Goal: Contribute content: Contribute content

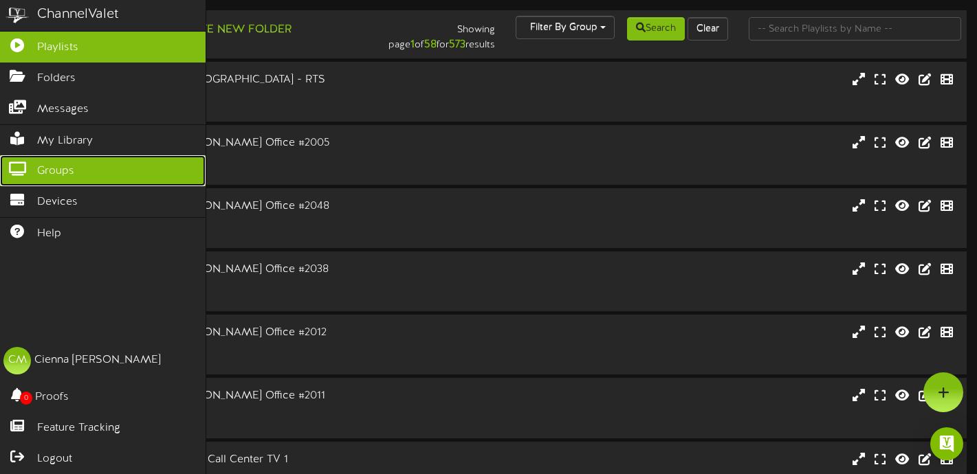
click at [72, 177] on span "Groups" at bounding box center [55, 172] width 37 height 16
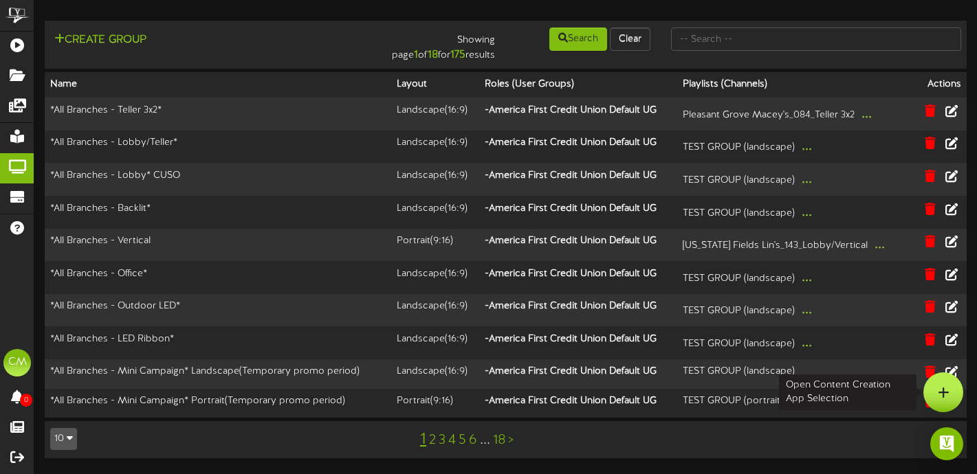
click at [933, 399] on div at bounding box center [943, 393] width 40 height 40
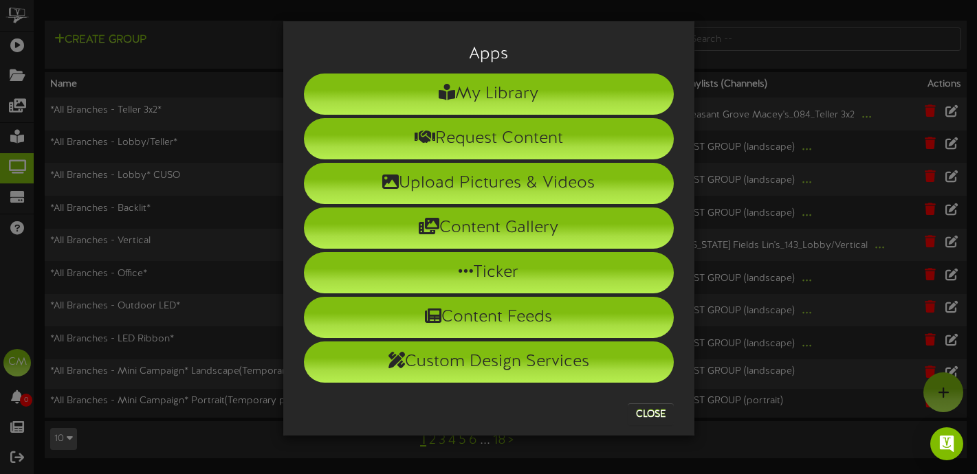
click at [639, 21] on div "Apps My Library Request Content Upload Pictures & Videos Content Gallery Ticker" at bounding box center [488, 228] width 411 height 415
click at [650, 411] on button "Close" at bounding box center [651, 415] width 46 height 22
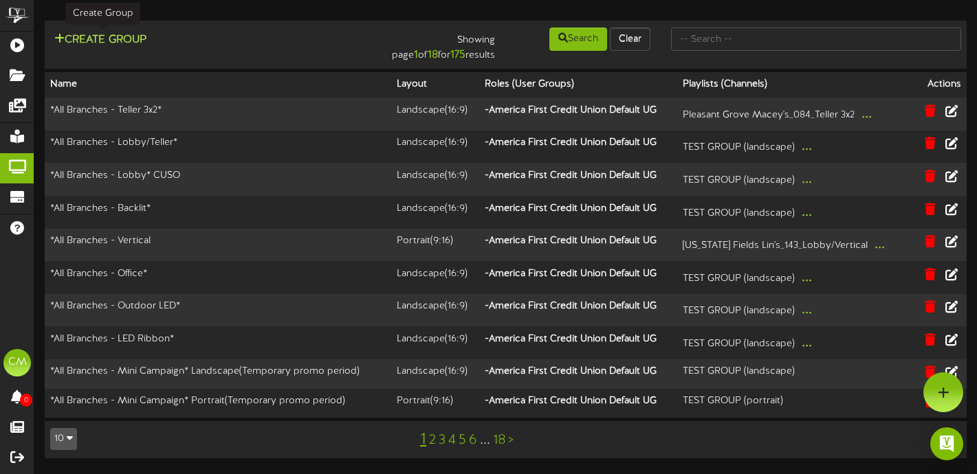
click at [111, 40] on button "Create Group" at bounding box center [100, 40] width 100 height 17
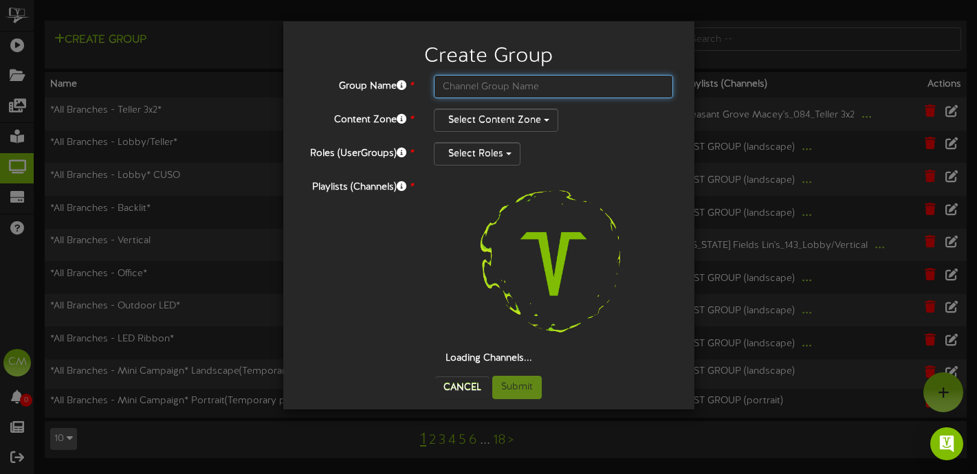
click at [505, 85] on input "text" at bounding box center [554, 86] width 240 height 23
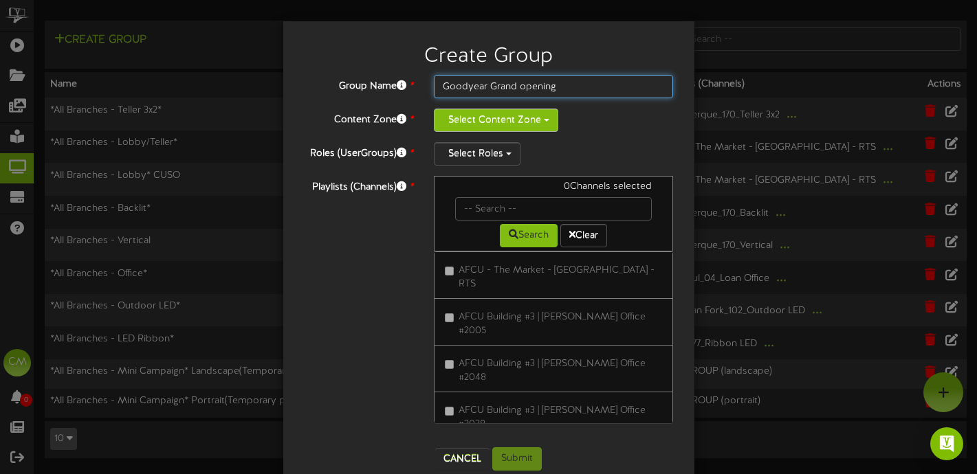
type input "Goodyear Grand opening"
click at [528, 119] on button "Select Content Zone" at bounding box center [496, 120] width 124 height 23
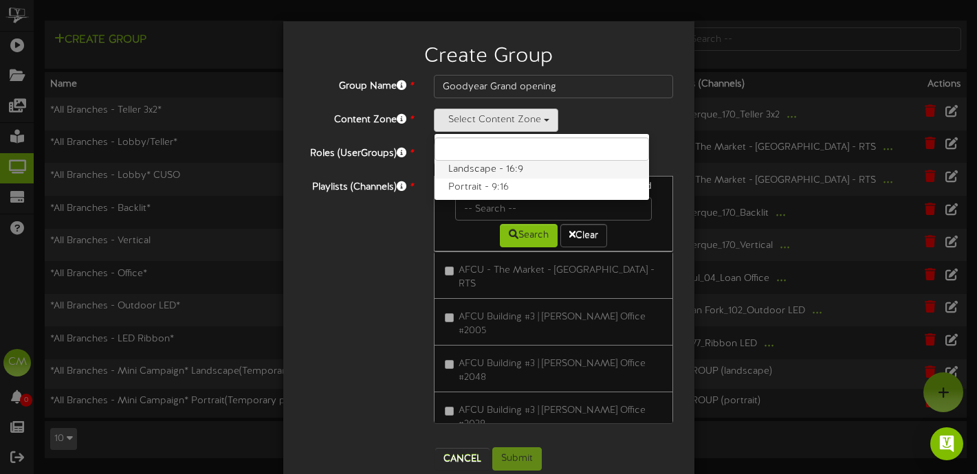
click at [518, 170] on label "Landscape - 16:9" at bounding box center [541, 170] width 214 height 18
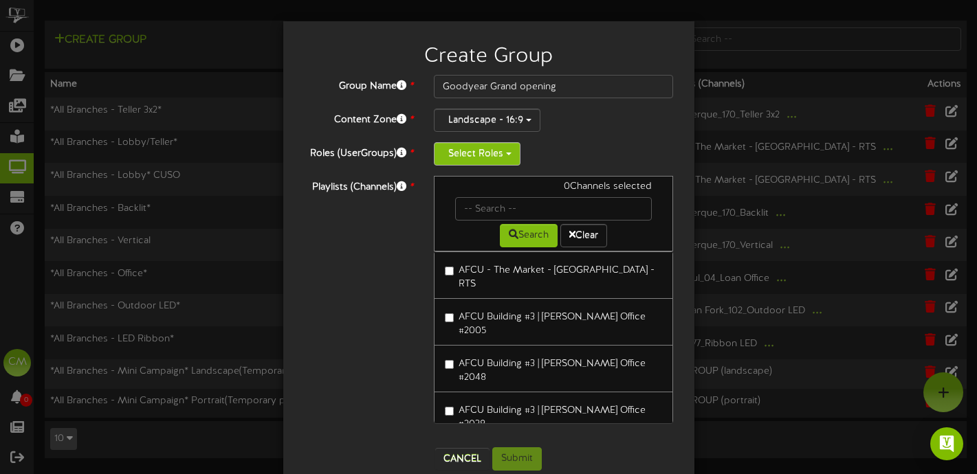
click at [501, 157] on button "Select Roles" at bounding box center [477, 153] width 87 height 23
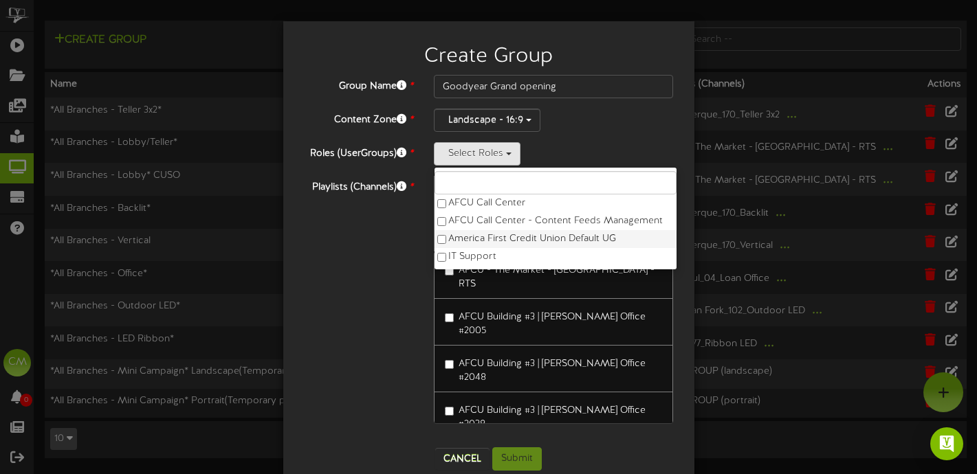
click at [490, 236] on label "America First Credit Union Default UG" at bounding box center [555, 239] width 242 height 18
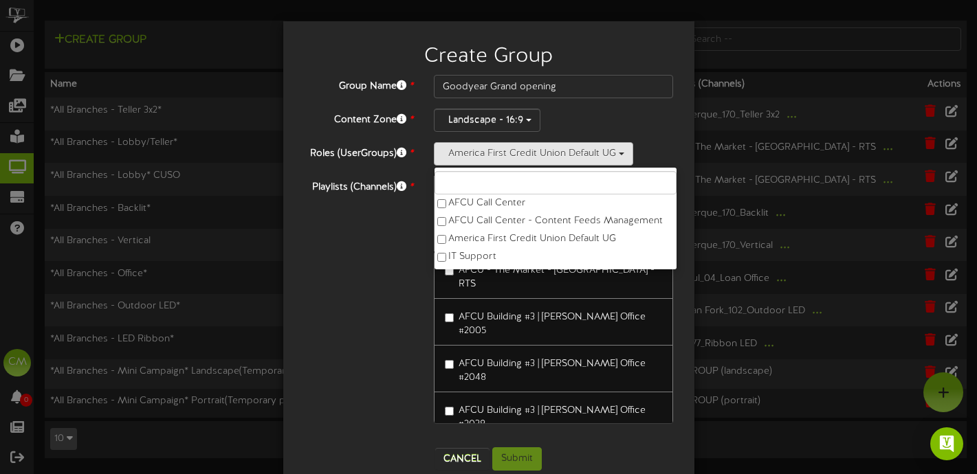
click at [362, 269] on div "Playlists (Channels) * 0 Channels selected Search Clear AFCU - The [GEOGRAPHIC_…" at bounding box center [489, 306] width 390 height 261
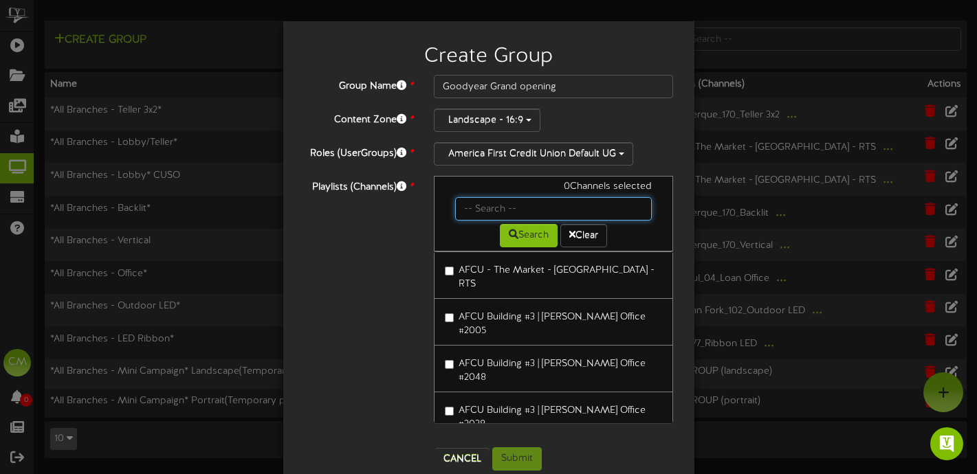
click at [470, 214] on input "text" at bounding box center [553, 208] width 197 height 23
type input "goodyear"
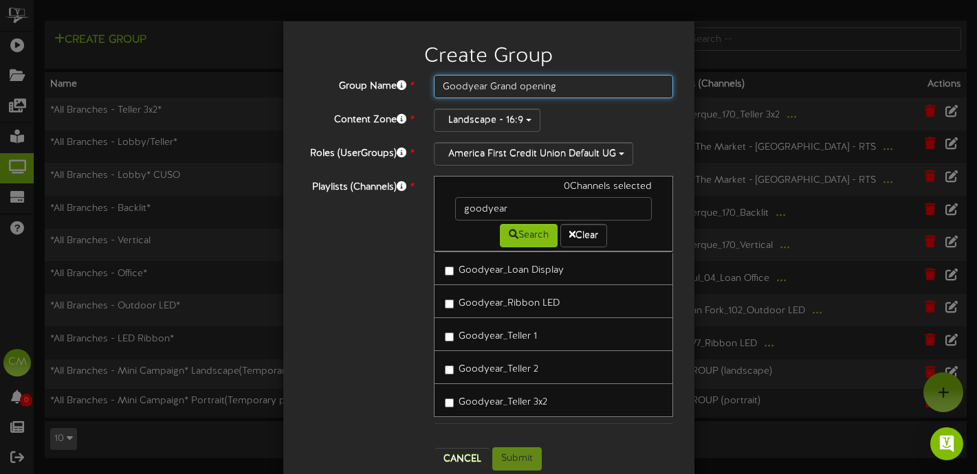
click at [580, 89] on input "Goodyear Grand opening" at bounding box center [554, 86] width 240 height 23
type input "Goodyear Grand opening lobby/teller"
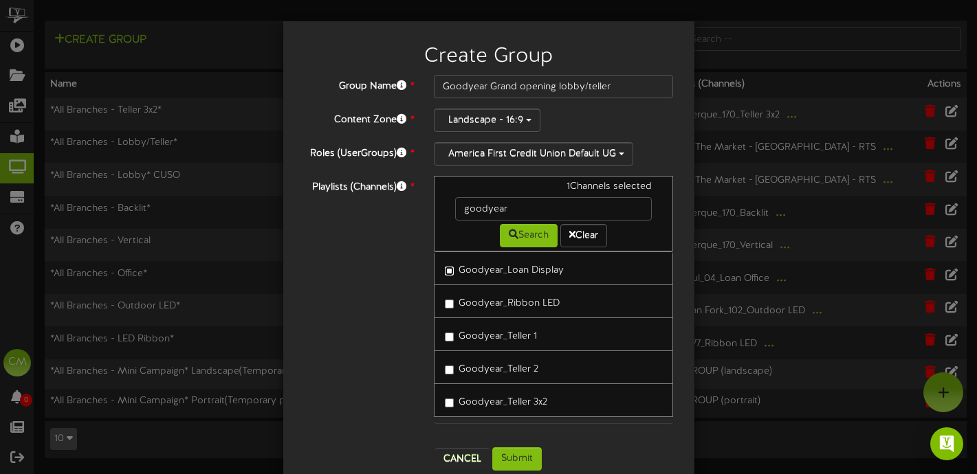
scroll to position [3, 0]
click at [452, 361] on label "Goodyear_Teller 2" at bounding box center [491, 364] width 93 height 19
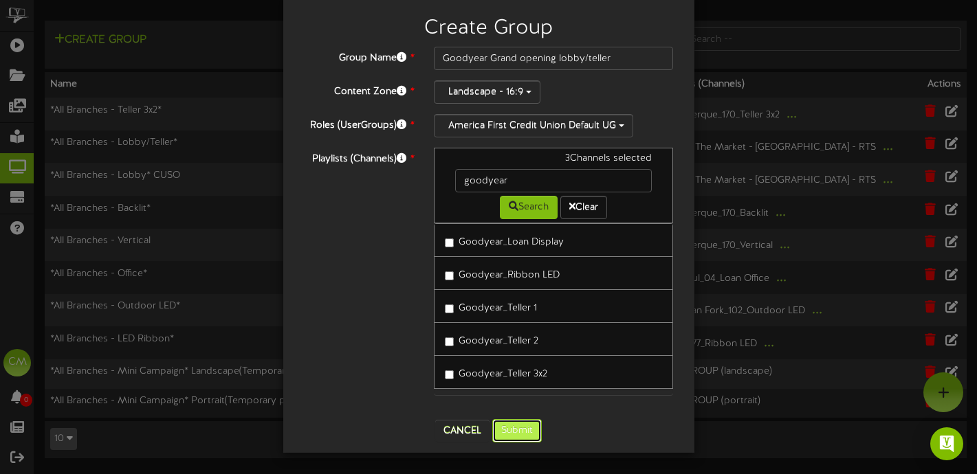
click at [516, 437] on button "Submit" at bounding box center [516, 430] width 49 height 23
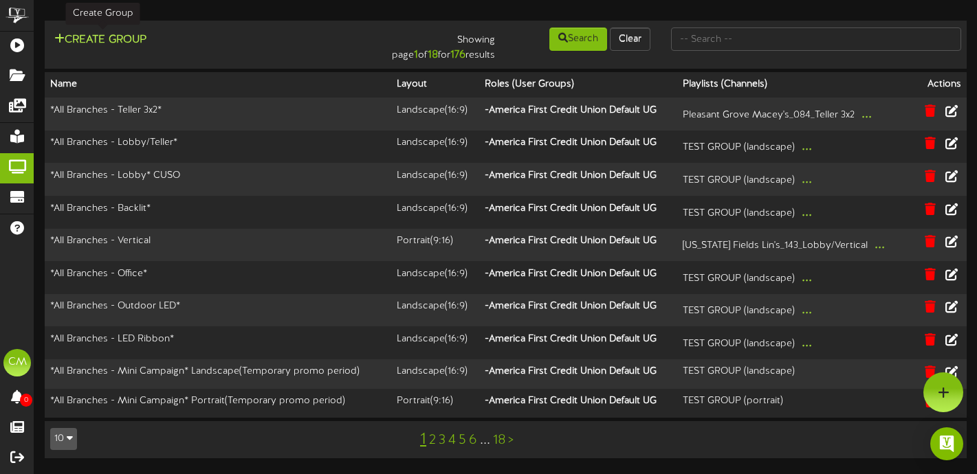
click at [133, 37] on button "Create Group" at bounding box center [100, 40] width 100 height 17
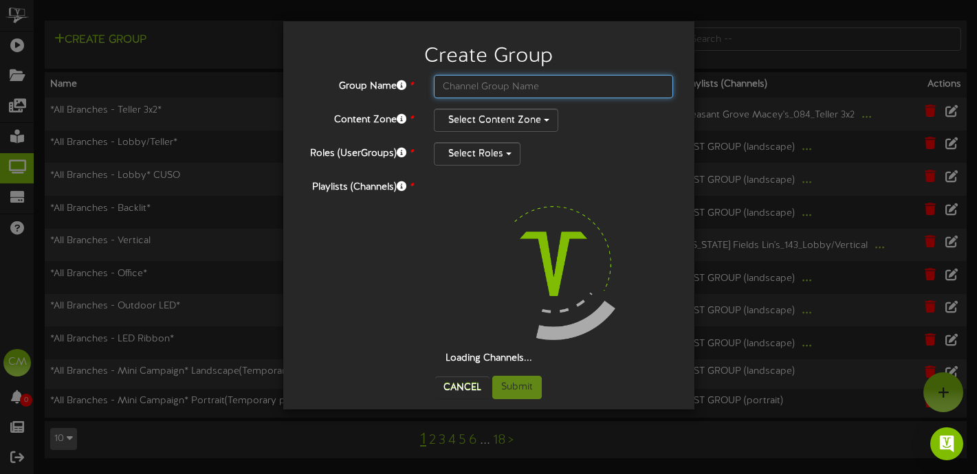
click at [478, 89] on input "text" at bounding box center [554, 86] width 240 height 23
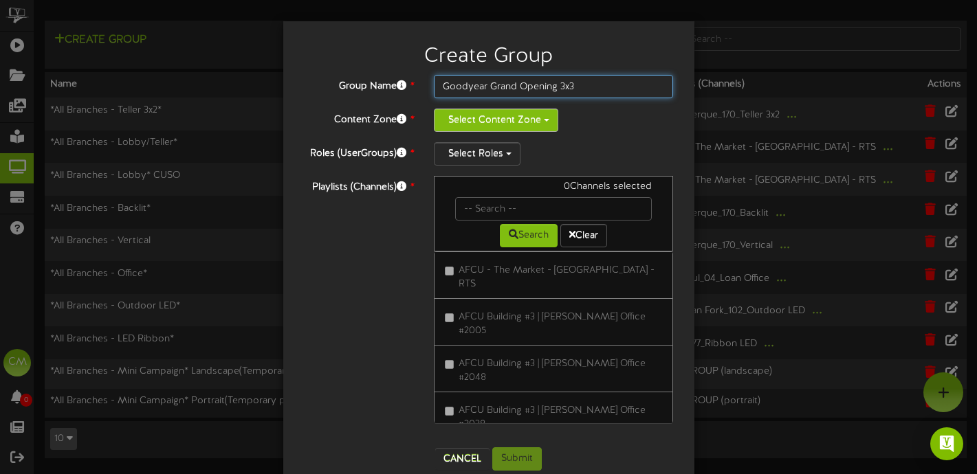
type input "Goodyear Grand Opening 3x3"
click at [501, 109] on button "Select Content Zone" at bounding box center [496, 120] width 124 height 23
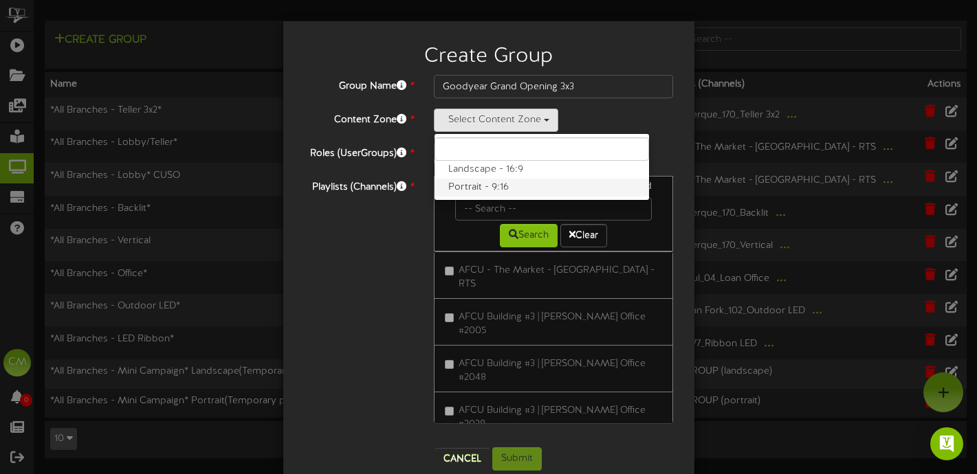
click at [502, 189] on label "Portrait - 9:16" at bounding box center [541, 188] width 214 height 18
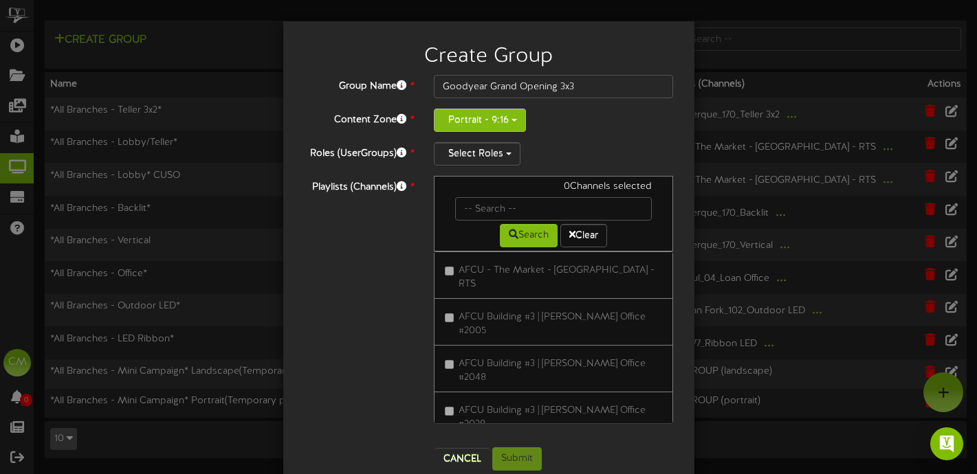
click at [496, 113] on button "Portrait - 9:16" at bounding box center [480, 120] width 92 height 23
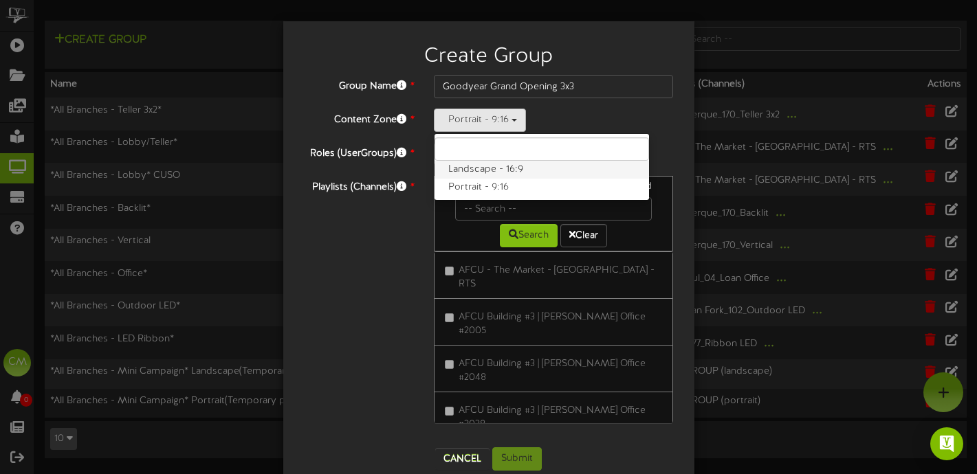
click at [486, 167] on label "Landscape - 16:9" at bounding box center [541, 170] width 214 height 18
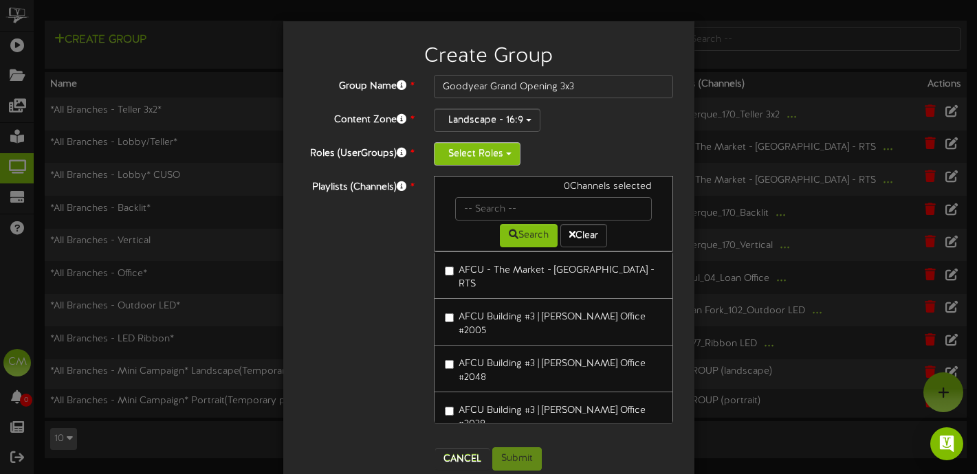
click at [474, 156] on button "Select Roles" at bounding box center [477, 153] width 87 height 23
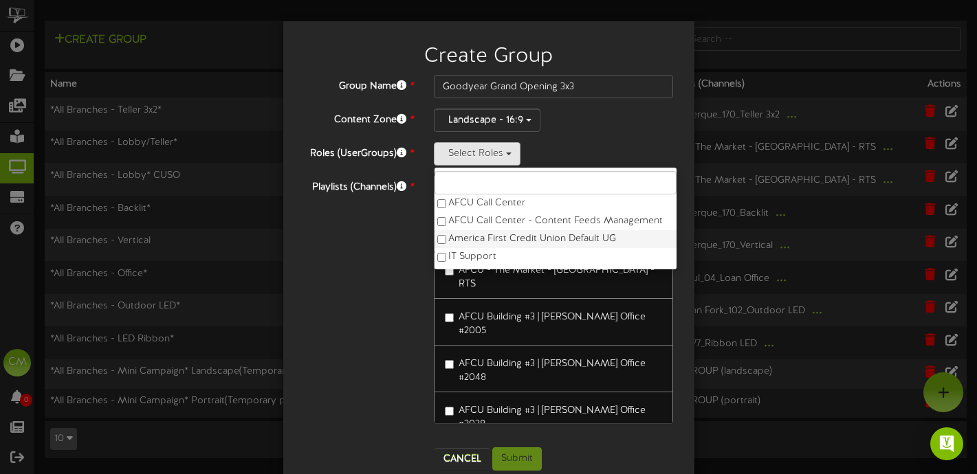
click at [471, 240] on label "America First Credit Union Default UG" at bounding box center [555, 239] width 242 height 18
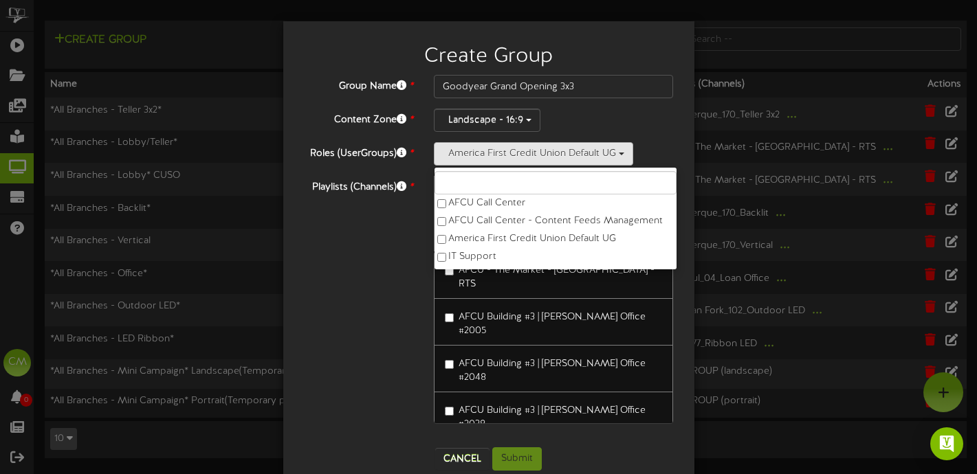
click at [394, 258] on div "Playlists (Channels) * 0 Channels selected Search Clear AFCU - The [GEOGRAPHIC_…" at bounding box center [489, 306] width 390 height 261
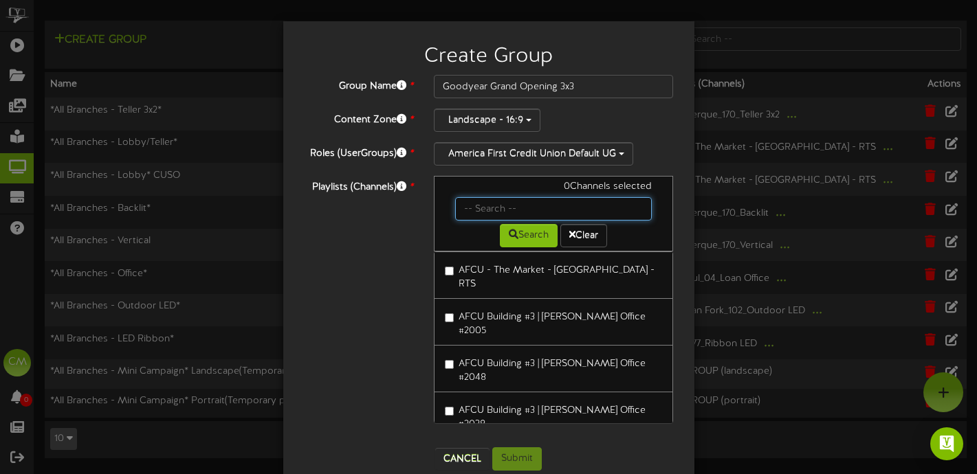
click at [474, 210] on input "text" at bounding box center [553, 208] width 197 height 23
type input "goodyear"
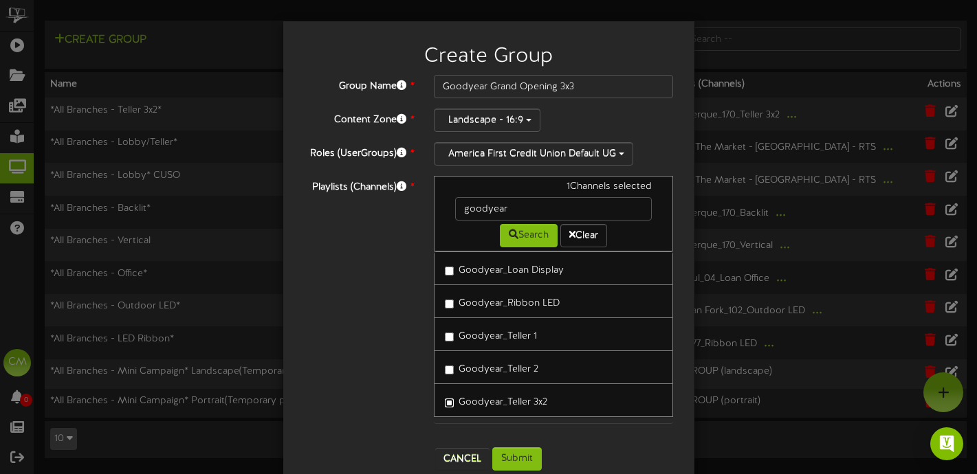
scroll to position [8, 0]
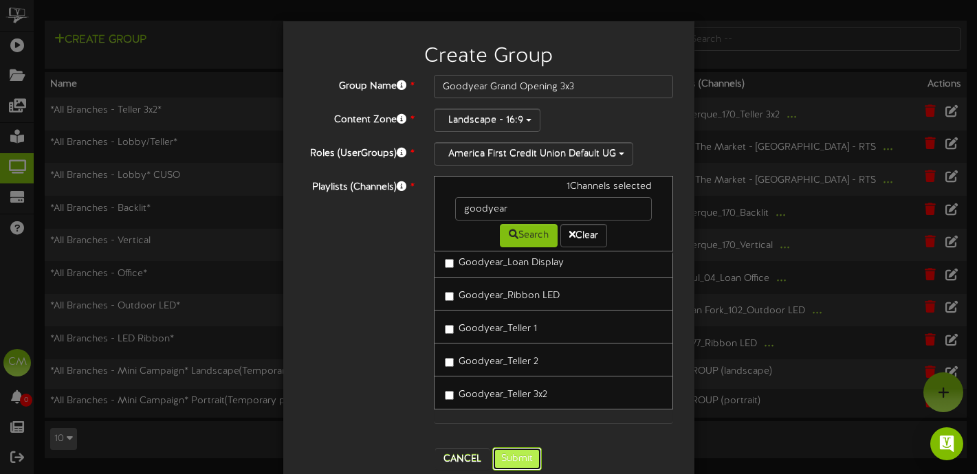
click at [517, 456] on button "Submit" at bounding box center [516, 459] width 49 height 23
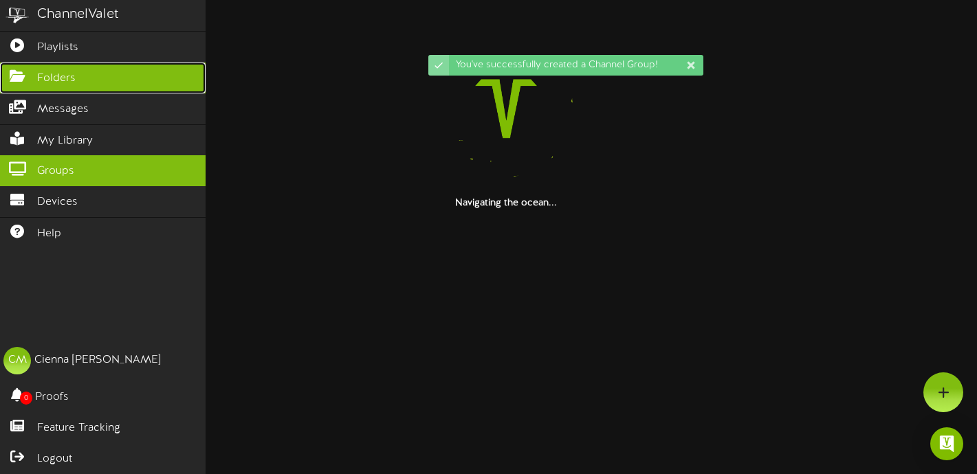
click at [45, 74] on span "Folders" at bounding box center [56, 79] width 38 height 16
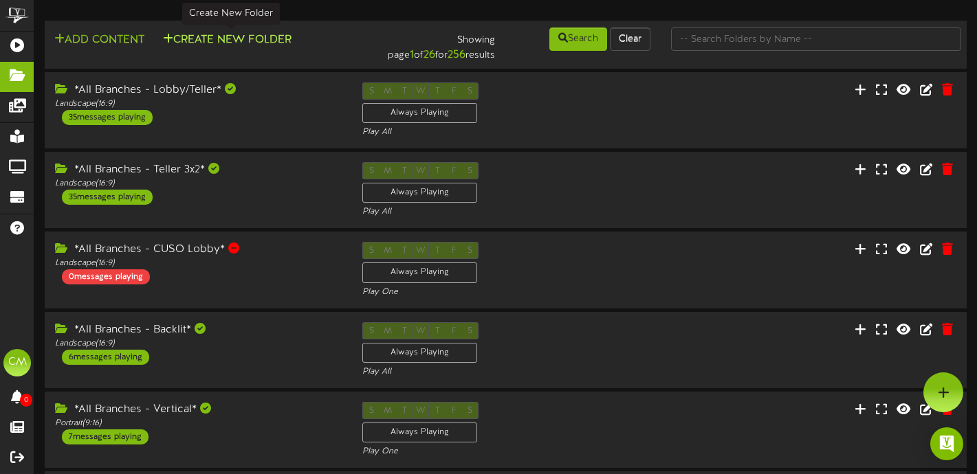
click at [233, 36] on button "Create New Folder" at bounding box center [227, 40] width 137 height 17
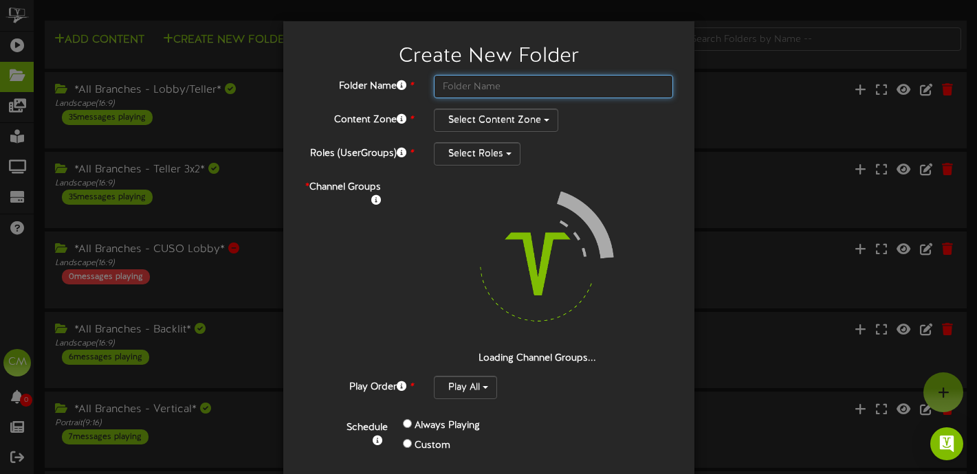
click at [508, 89] on input "text" at bounding box center [554, 86] width 240 height 23
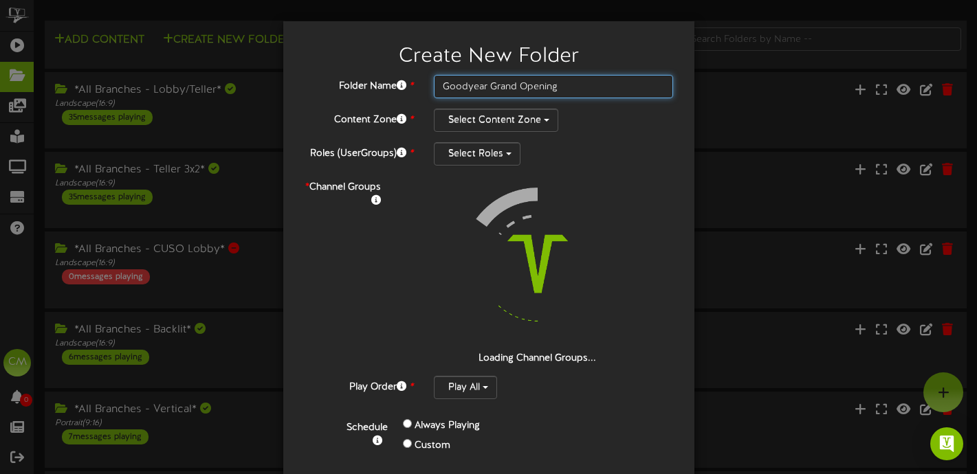
click at [441, 82] on input "Goodyear Grand Opening" at bounding box center [554, 86] width 240 height 23
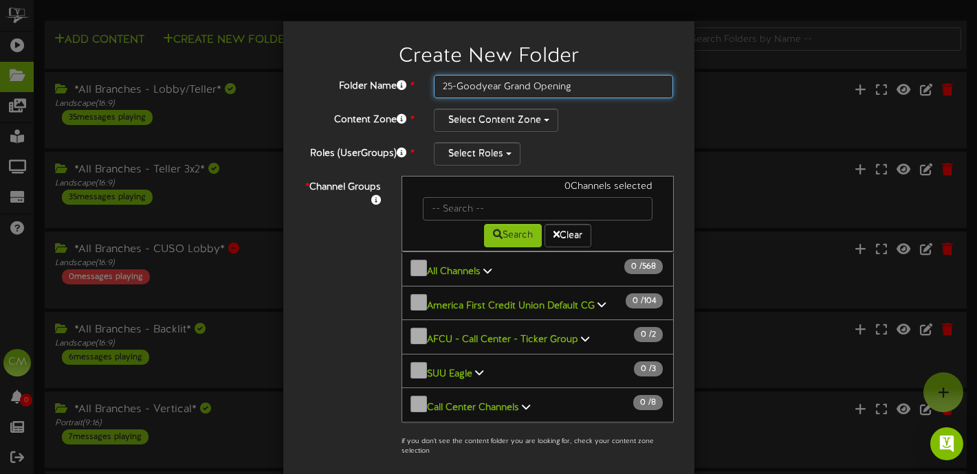
click at [503, 86] on input "25-Goodyear Grand Opening" at bounding box center [554, 86] width 240 height 23
click at [586, 85] on input "25-Goodyear-Grand Opening" at bounding box center [554, 86] width 240 height 23
type input "25-Goodyear-Grand Opening-Lobby/teller"
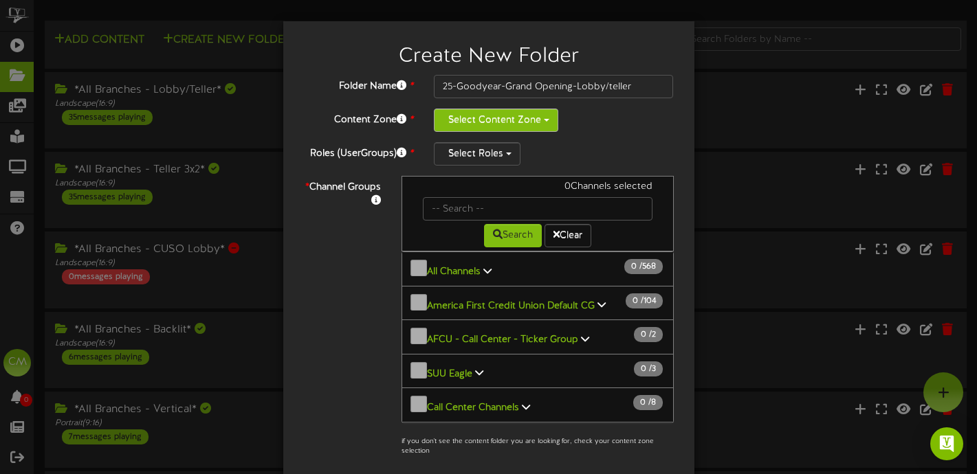
click at [534, 118] on button "Select Content Zone" at bounding box center [496, 120] width 124 height 23
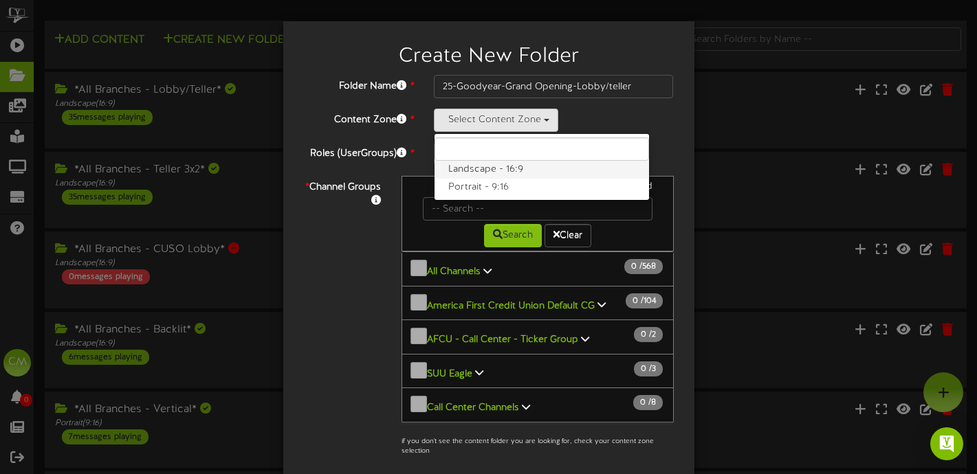
click at [524, 171] on label "Landscape - 16:9" at bounding box center [541, 170] width 214 height 18
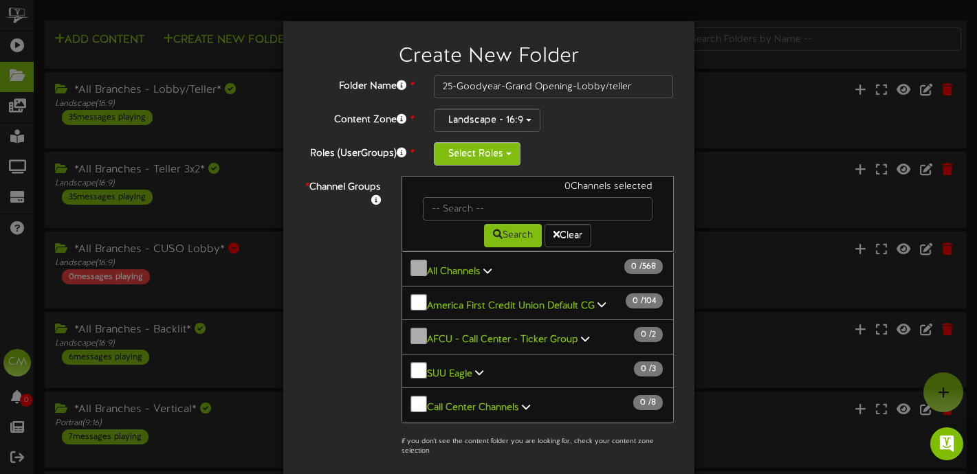
click at [502, 156] on button "Select Roles" at bounding box center [477, 153] width 87 height 23
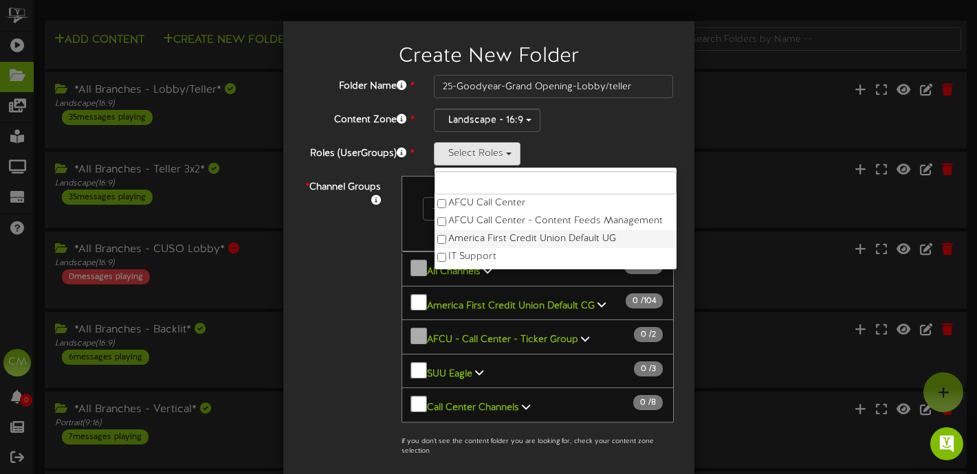
click at [500, 241] on label "America First Credit Union Default UG" at bounding box center [555, 239] width 242 height 18
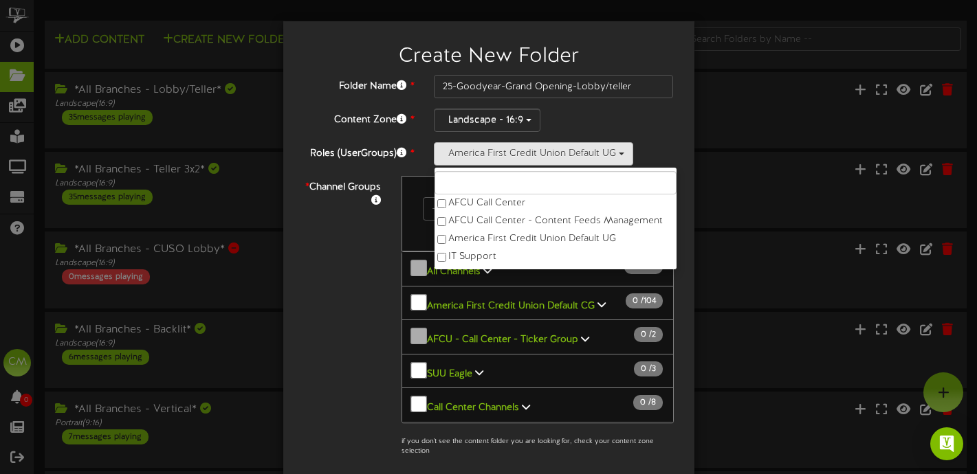
click at [399, 228] on div "0 Channels selected Search Clear All Channels 0" at bounding box center [537, 320] width 293 height 288
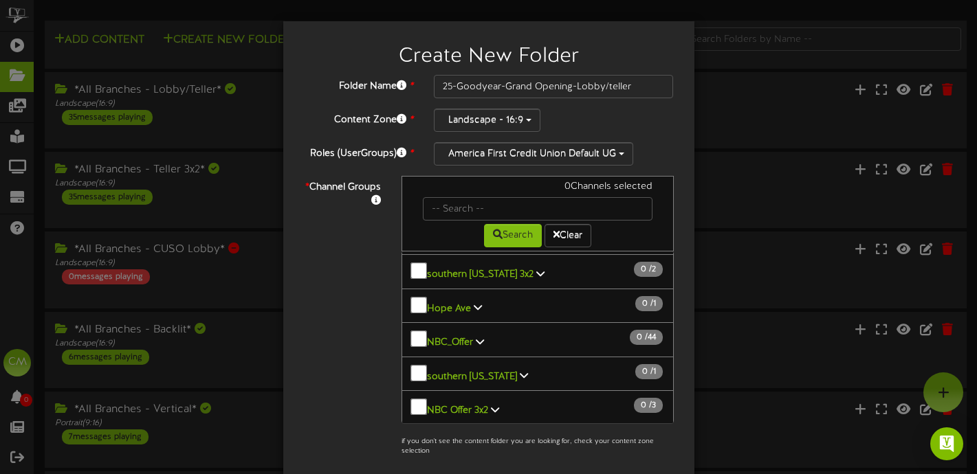
scroll to position [159, 0]
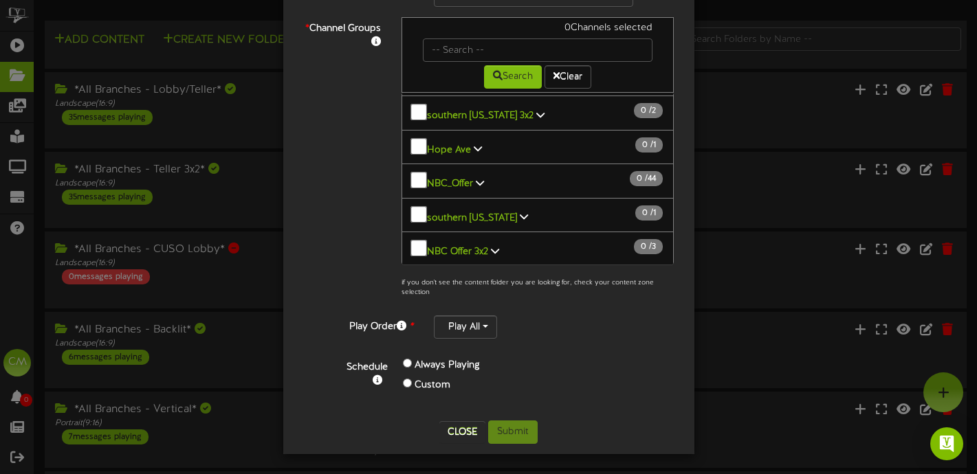
click at [515, 428] on button "Submit" at bounding box center [512, 432] width 49 height 23
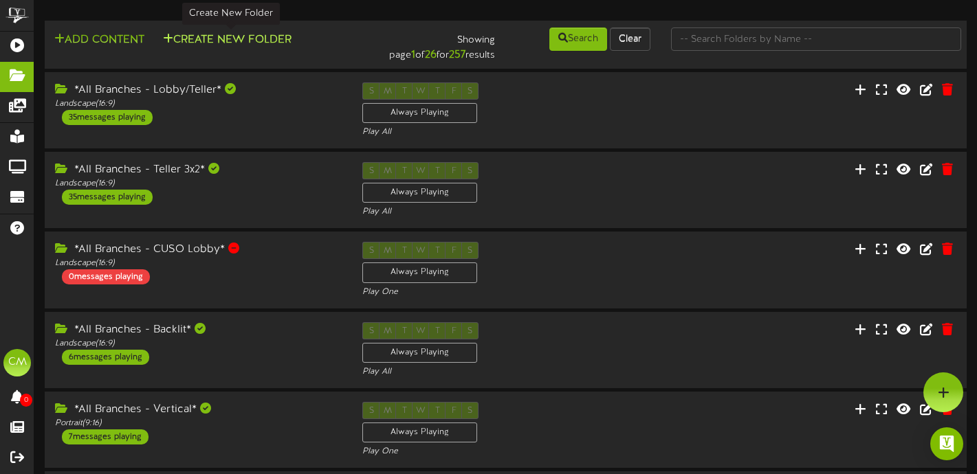
click at [263, 45] on button "Create New Folder" at bounding box center [227, 40] width 137 height 17
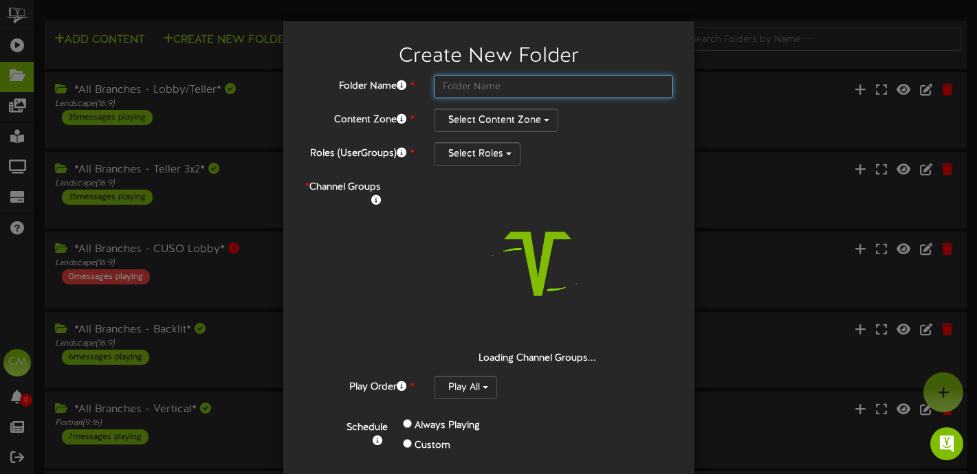
click at [452, 93] on input "text" at bounding box center [554, 86] width 240 height 23
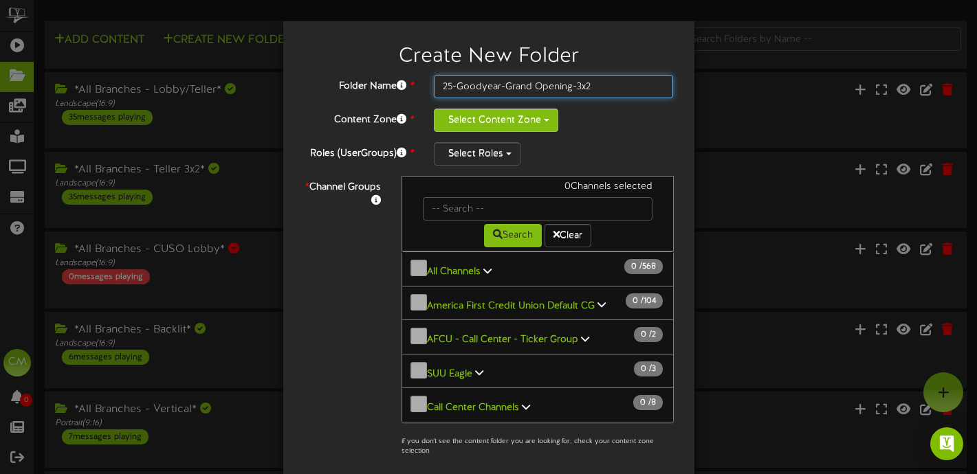
type input "25-Goodyear-Grand Opening-3x2"
click at [501, 125] on button "Select Content Zone" at bounding box center [496, 120] width 124 height 23
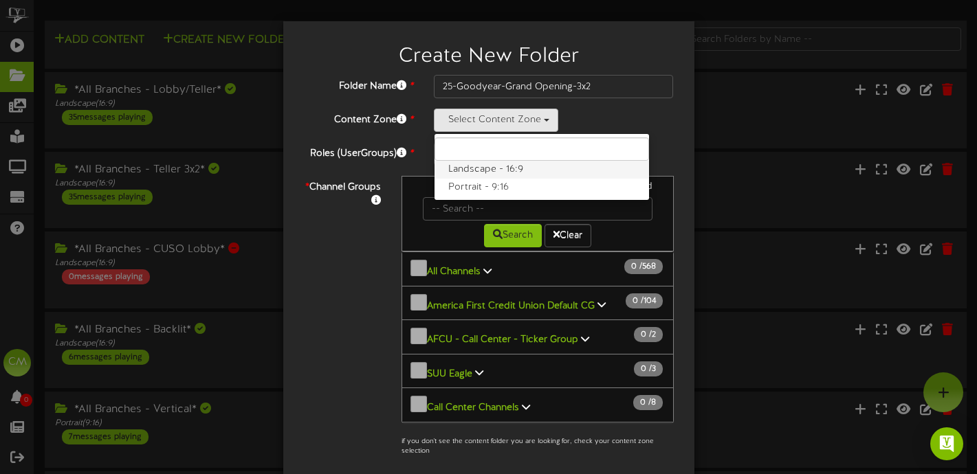
click at [505, 172] on label "Landscape - 16:9" at bounding box center [541, 170] width 214 height 18
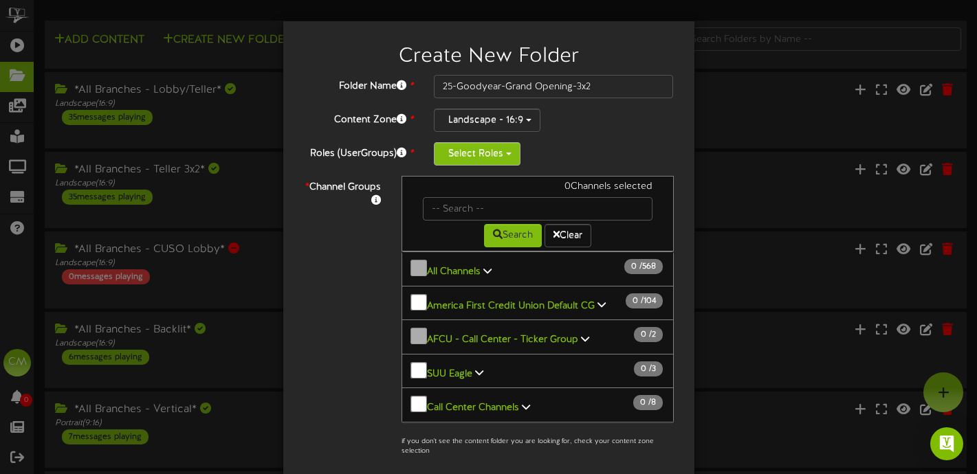
click at [492, 151] on button "Select Roles" at bounding box center [477, 153] width 87 height 23
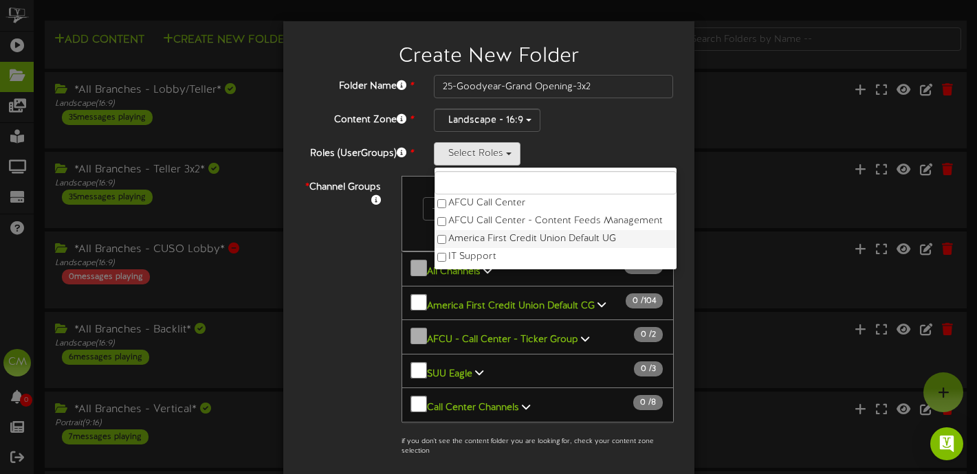
click at [481, 242] on label "America First Credit Union Default UG" at bounding box center [555, 239] width 242 height 18
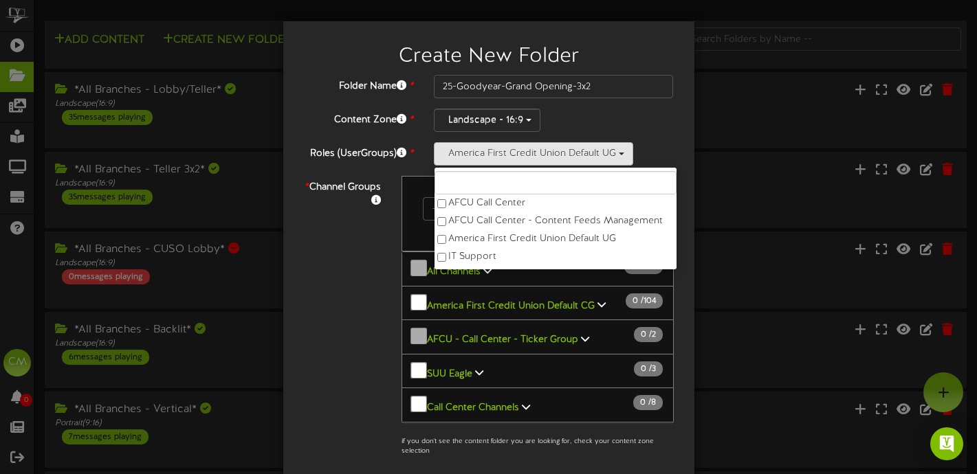
click at [369, 245] on div "* Channel Groups 0 Channels selected Search Clear 0" at bounding box center [489, 320] width 390 height 288
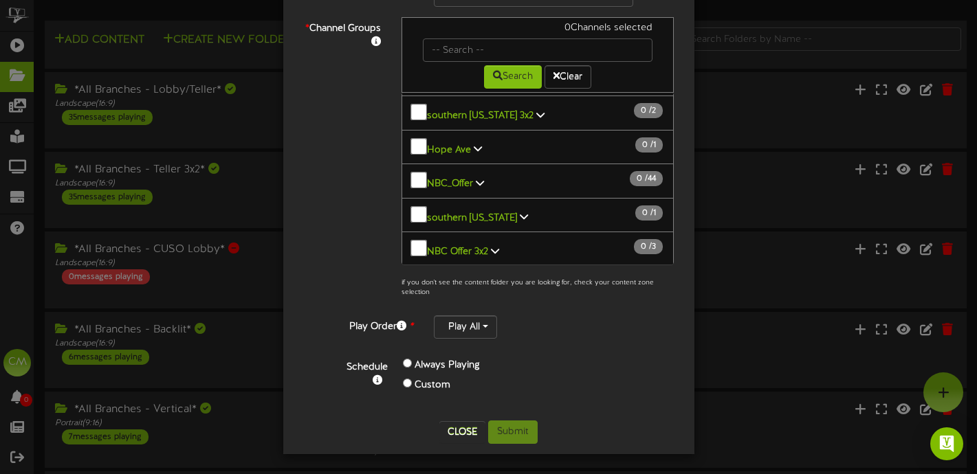
click at [505, 424] on button "Submit" at bounding box center [512, 432] width 49 height 23
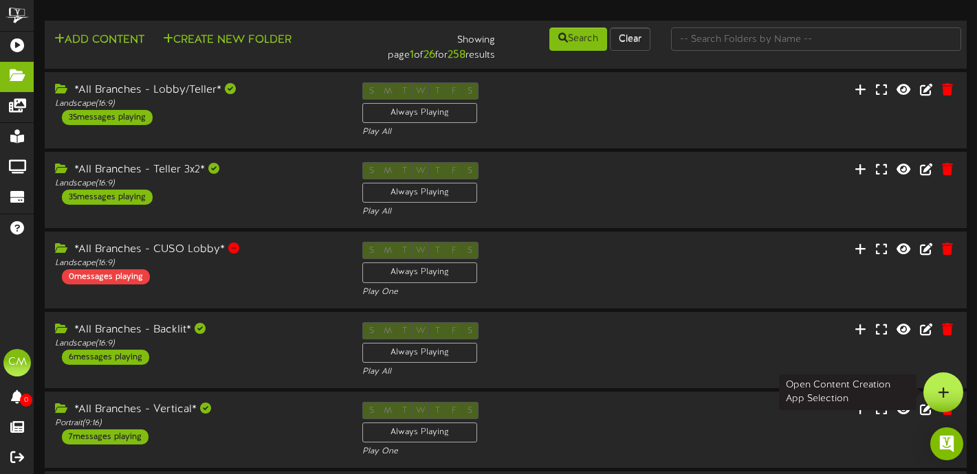
click at [934, 391] on div at bounding box center [943, 393] width 40 height 40
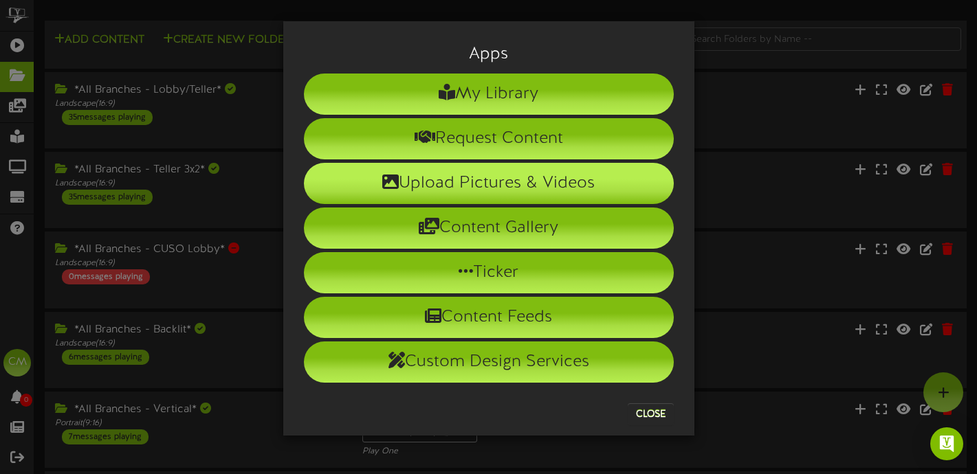
click at [526, 181] on li "Upload Pictures & Videos" at bounding box center [489, 183] width 370 height 41
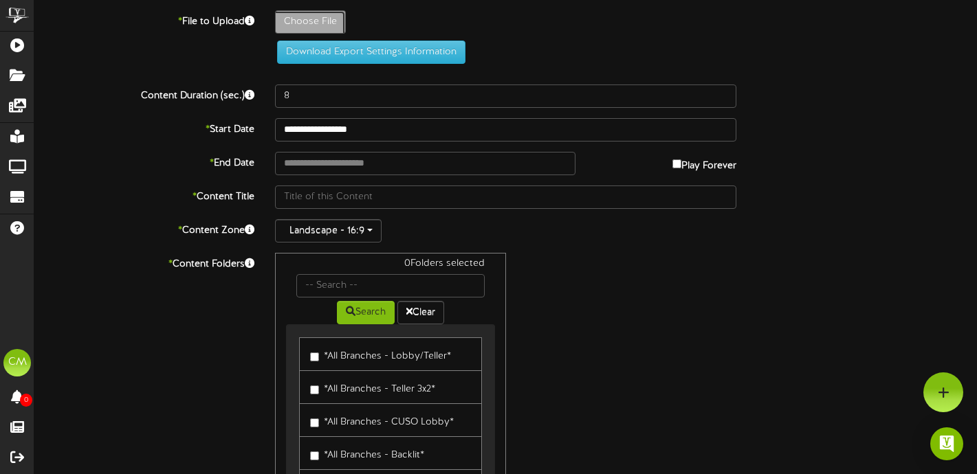
type input "**********"
type input "25-09-GoodyearGrandOpening-Combine-1920x1080_1"
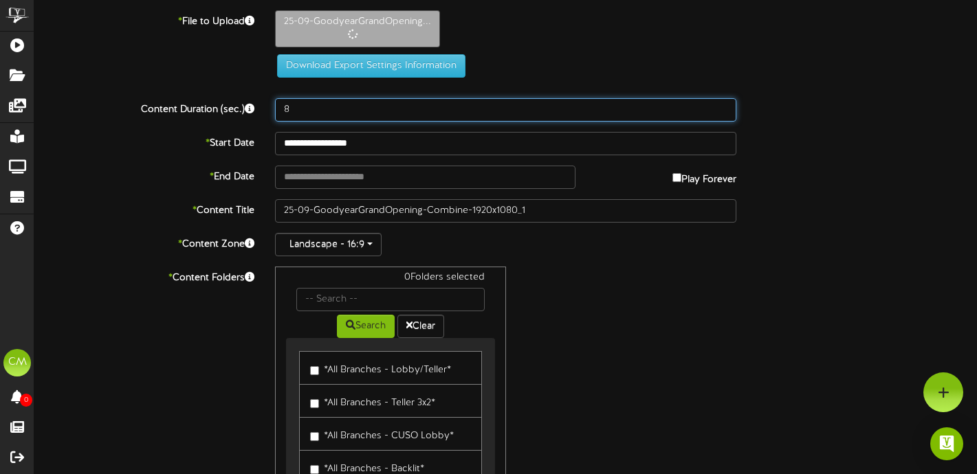
drag, startPoint x: 312, startPoint y: 118, endPoint x: 265, endPoint y: 111, distance: 47.2
click at [265, 111] on div "8" at bounding box center [506, 109] width 482 height 23
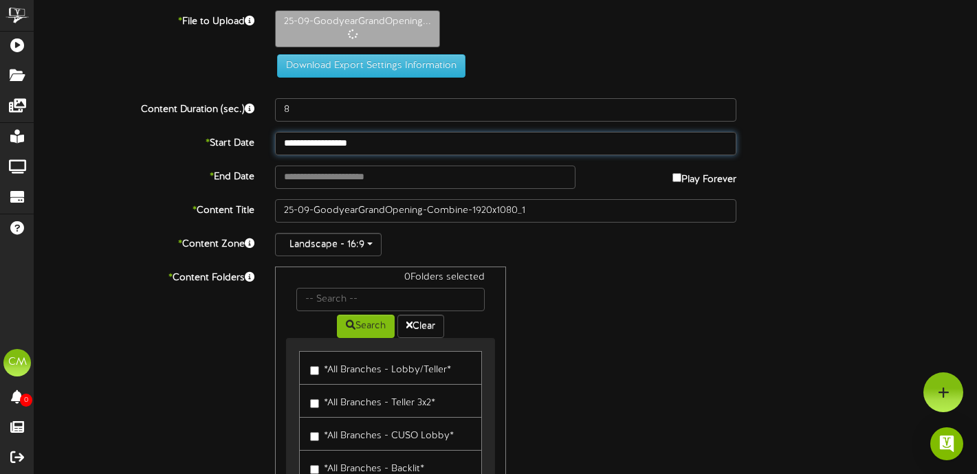
click at [350, 146] on input "**********" at bounding box center [505, 143] width 461 height 23
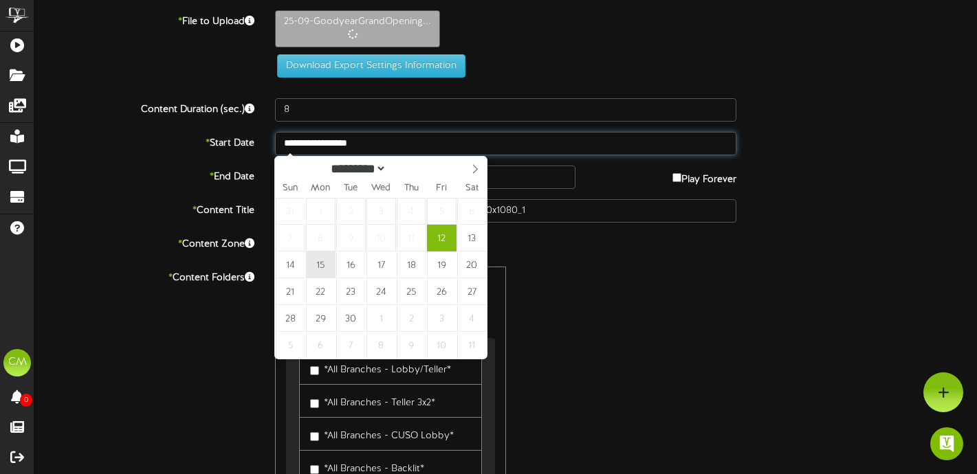
type input "**********"
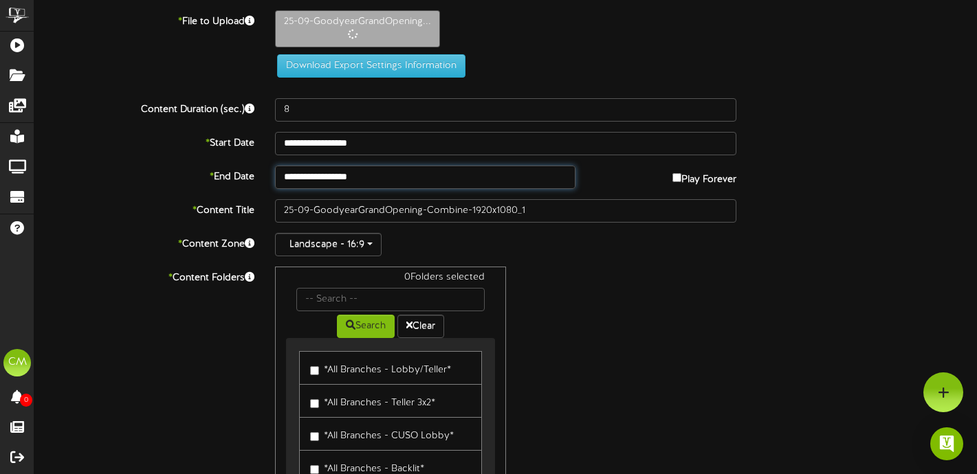
click at [368, 175] on input "**********" at bounding box center [425, 177] width 300 height 23
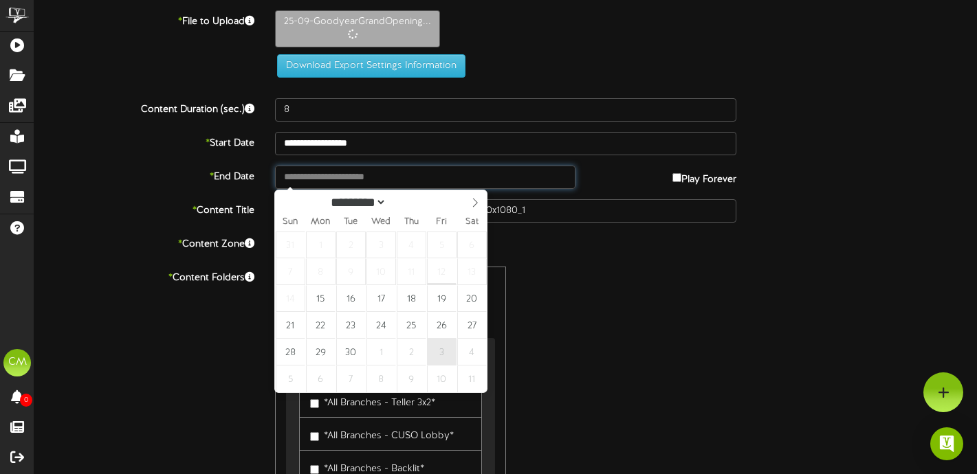
type input "**********"
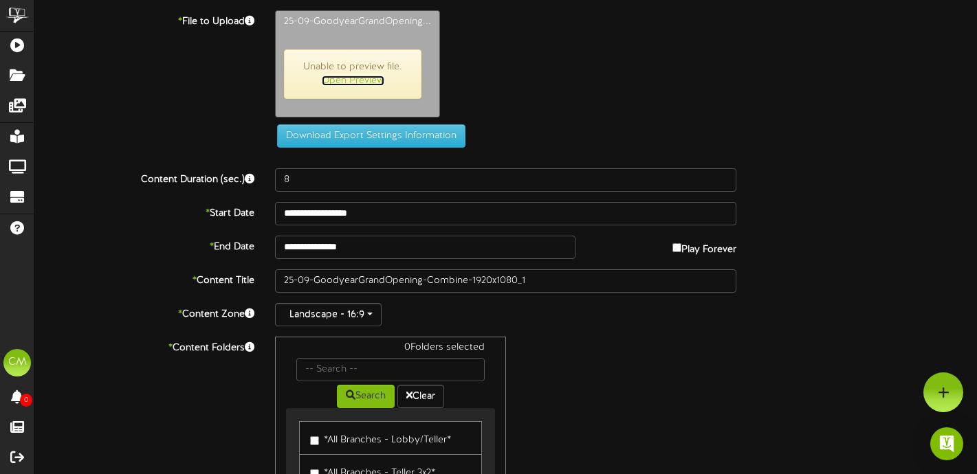
click at [349, 82] on link "Open Preview" at bounding box center [353, 81] width 63 height 10
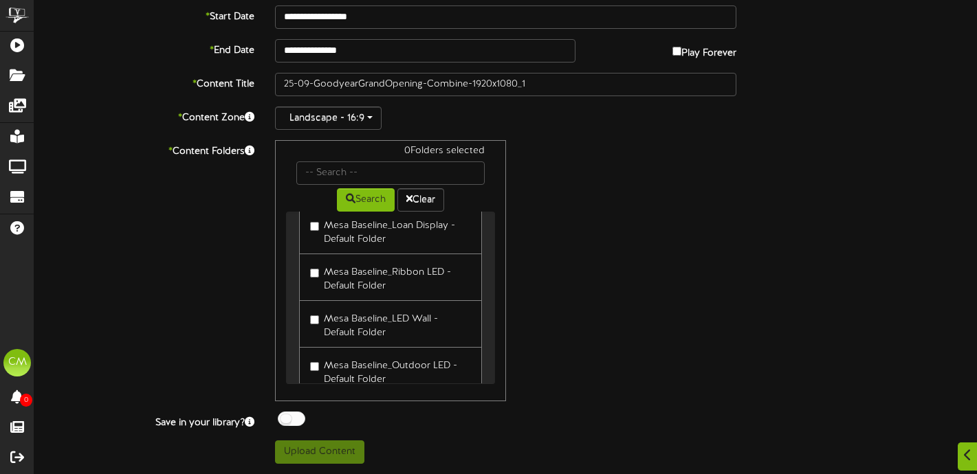
scroll to position [11049, 0]
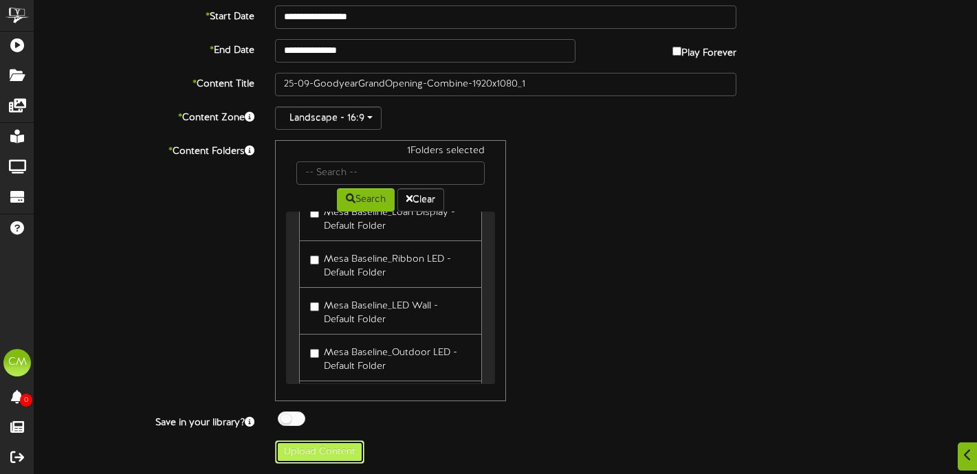
click at [337, 452] on button "Upload Content" at bounding box center [319, 452] width 89 height 23
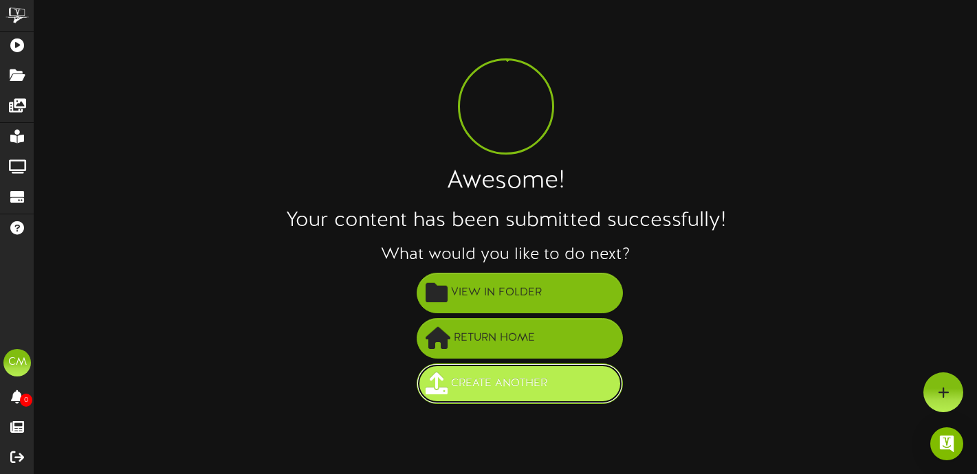
click at [489, 386] on span "Create Another" at bounding box center [499, 384] width 103 height 23
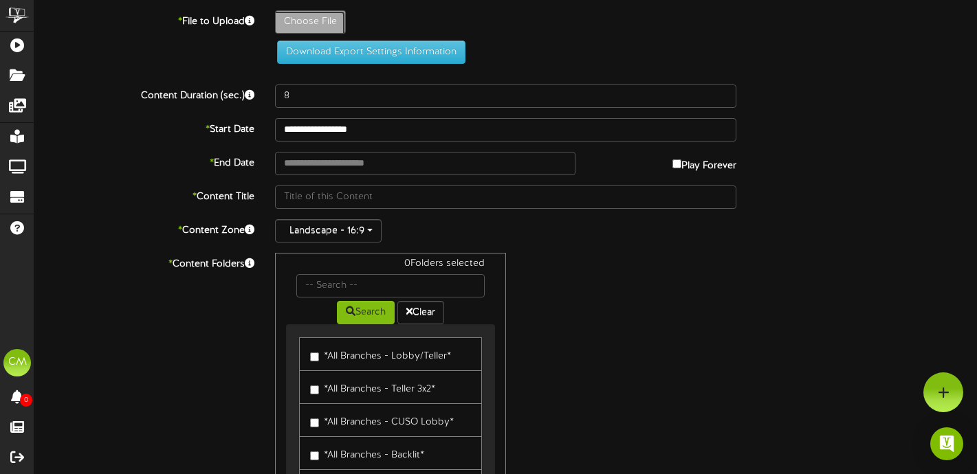
type input "**********"
type input "25-09-GoodyearGrandOpening-Combine-2880x1080_1"
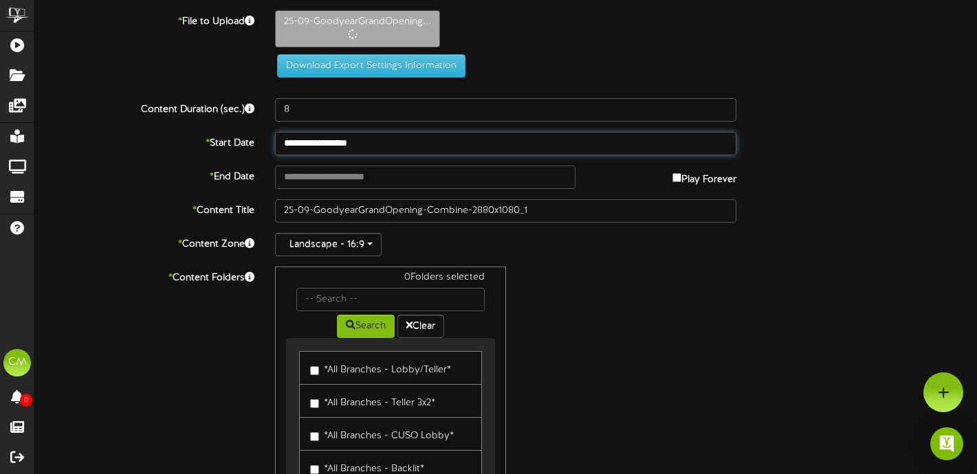
click at [373, 151] on input "**********" at bounding box center [505, 143] width 461 height 23
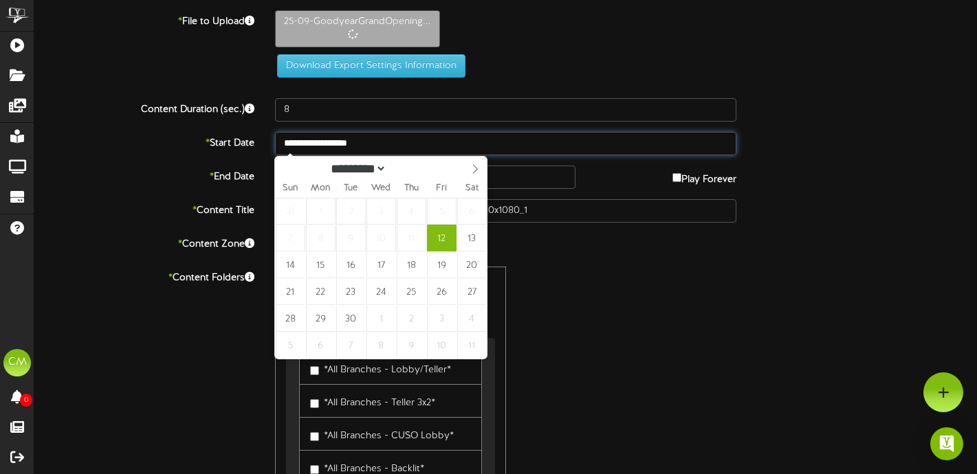
type input "**********"
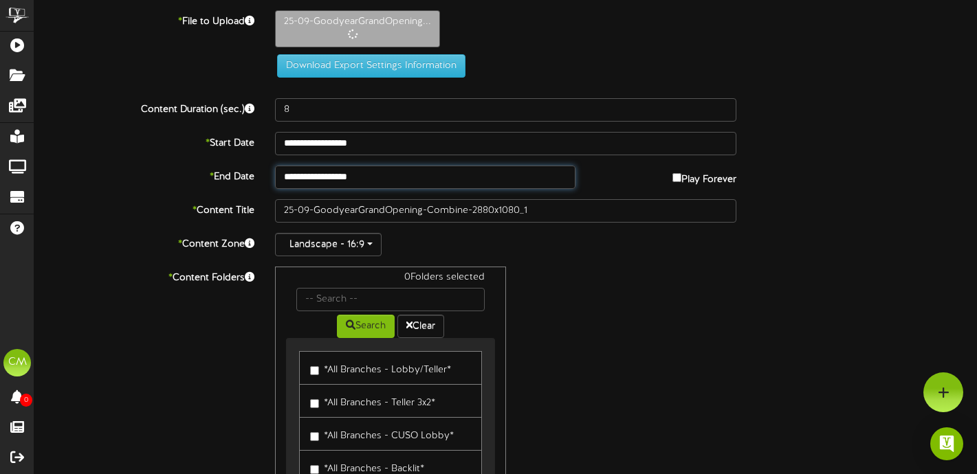
click at [333, 169] on input "**********" at bounding box center [425, 177] width 300 height 23
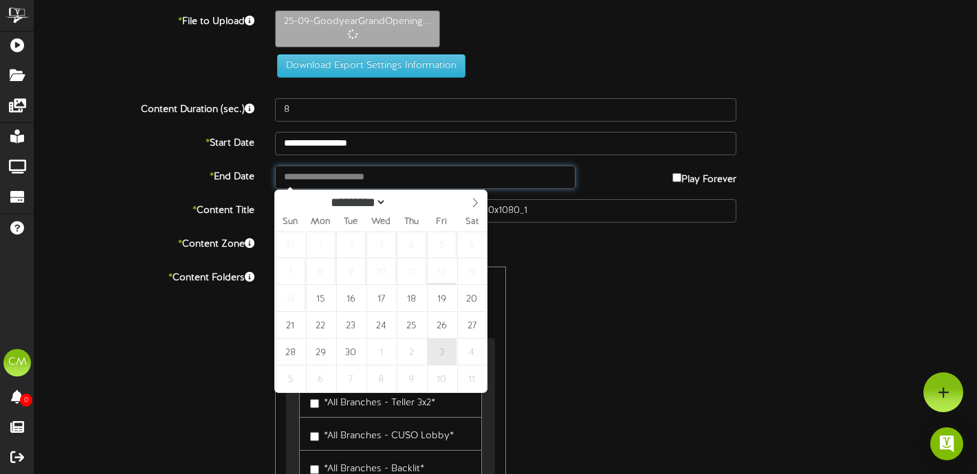
type input "**********"
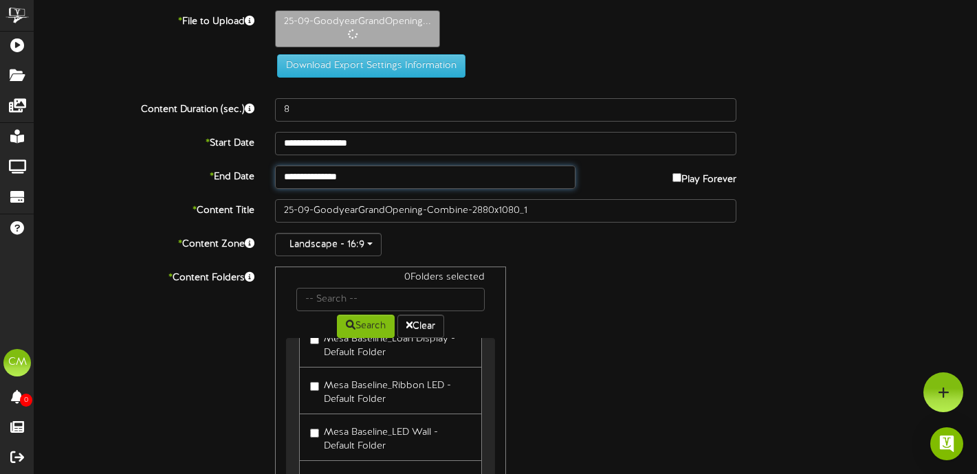
scroll to position [126, 0]
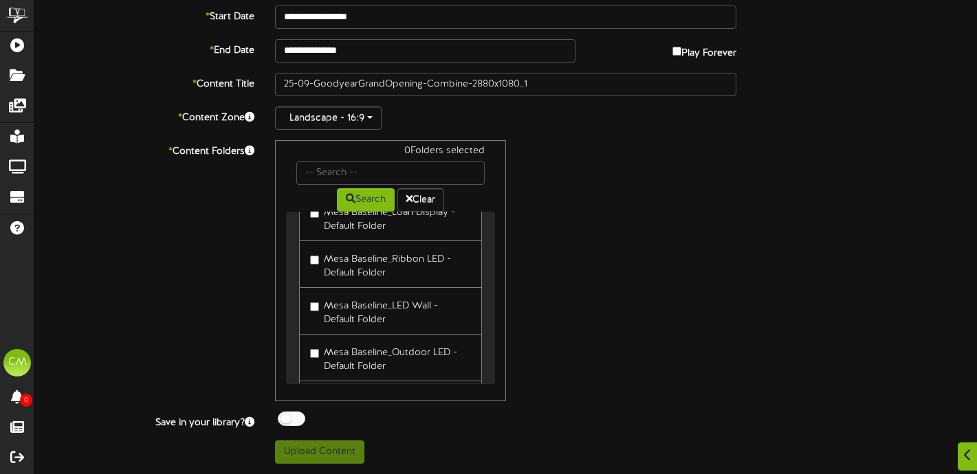
click at [349, 446] on button "Upload Content" at bounding box center [319, 452] width 89 height 23
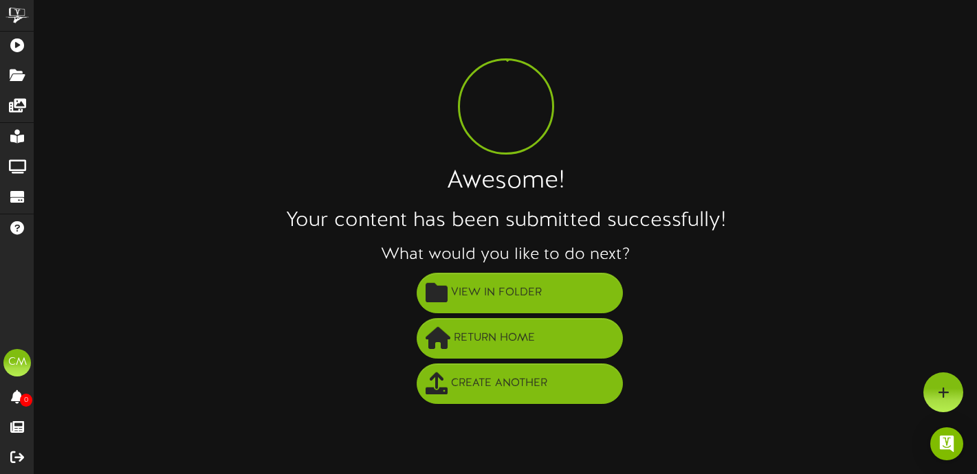
scroll to position [0, 0]
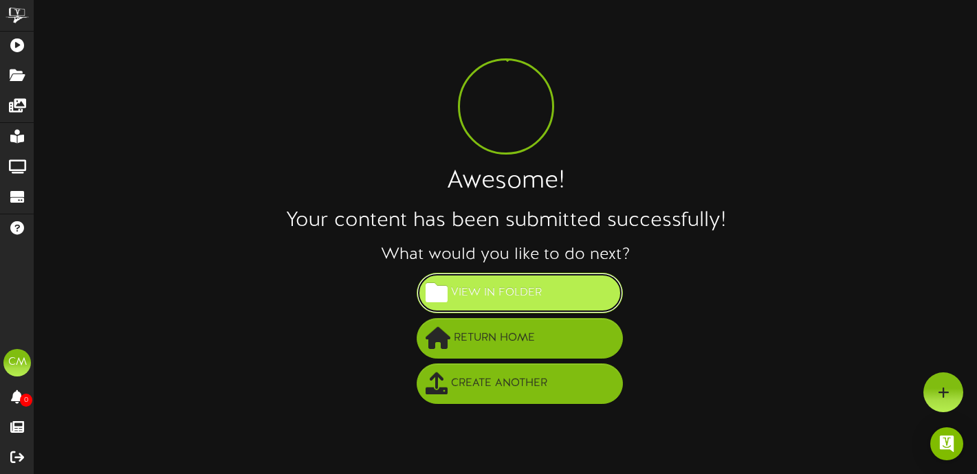
click at [488, 296] on span "View in Folder" at bounding box center [497, 293] width 98 height 23
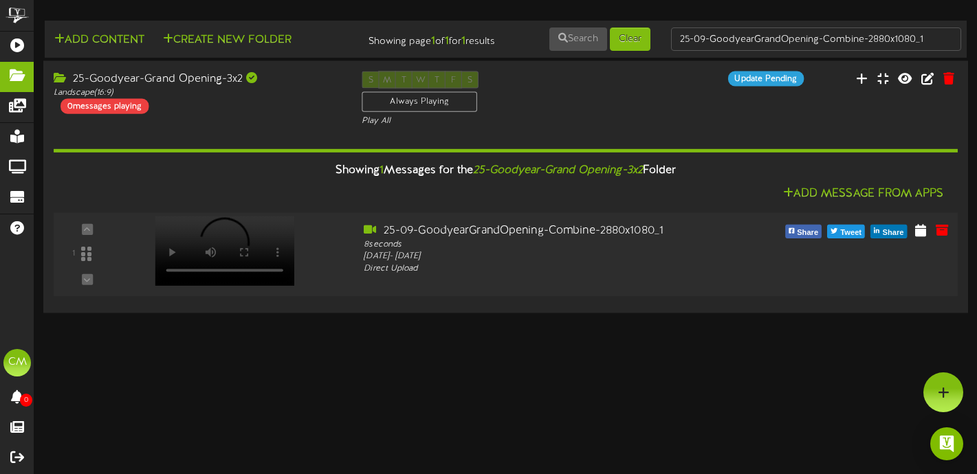
click at [273, 267] on div at bounding box center [223, 236] width 160 height 69
